Goal: Task Accomplishment & Management: Manage account settings

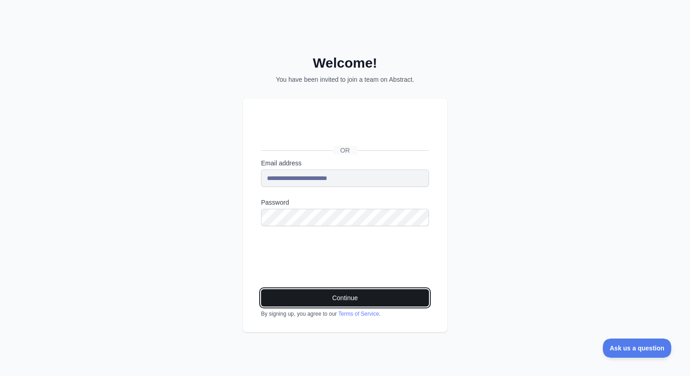
click at [352, 299] on button "Continue" at bounding box center [345, 297] width 168 height 17
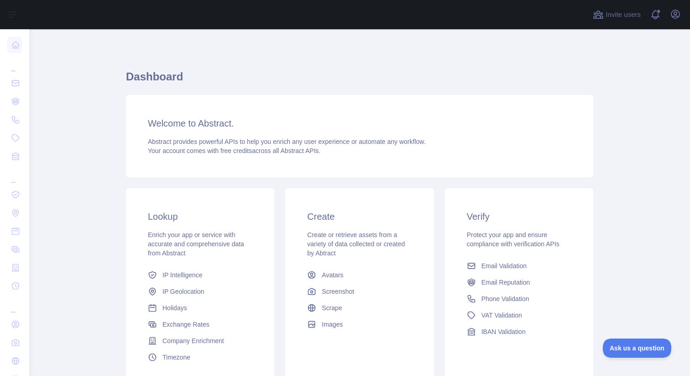
click at [236, 148] on span "free credits" at bounding box center [237, 150] width 32 height 7
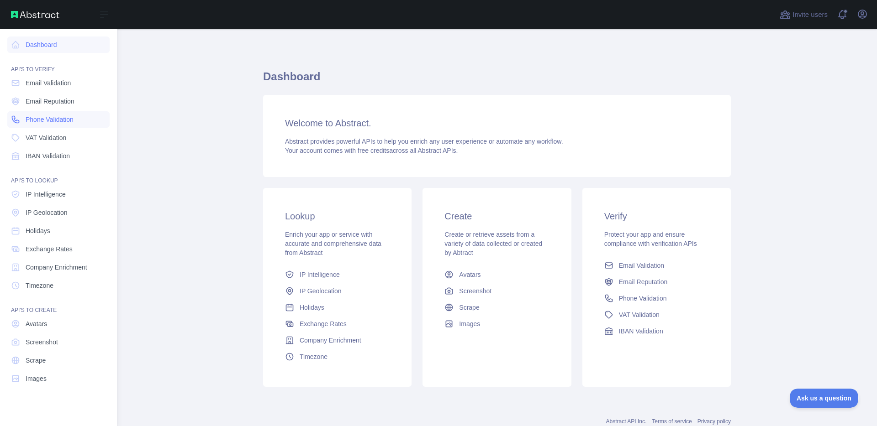
click at [27, 118] on span "Phone Validation" at bounding box center [50, 119] width 48 height 9
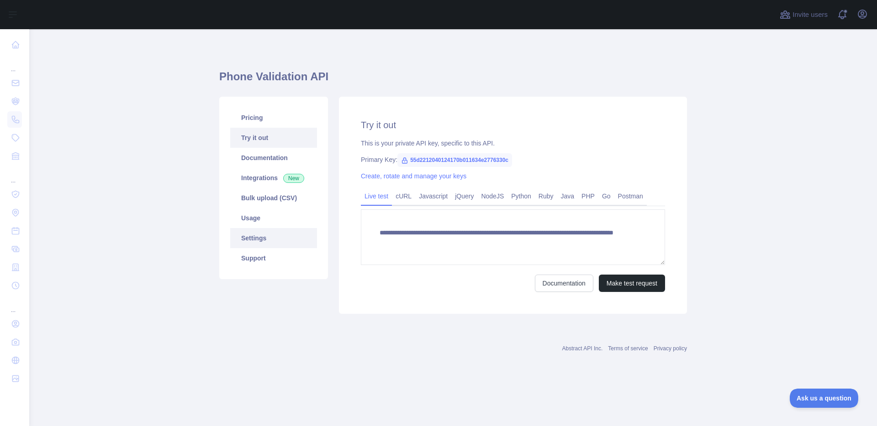
click at [253, 237] on link "Settings" at bounding box center [273, 238] width 87 height 20
